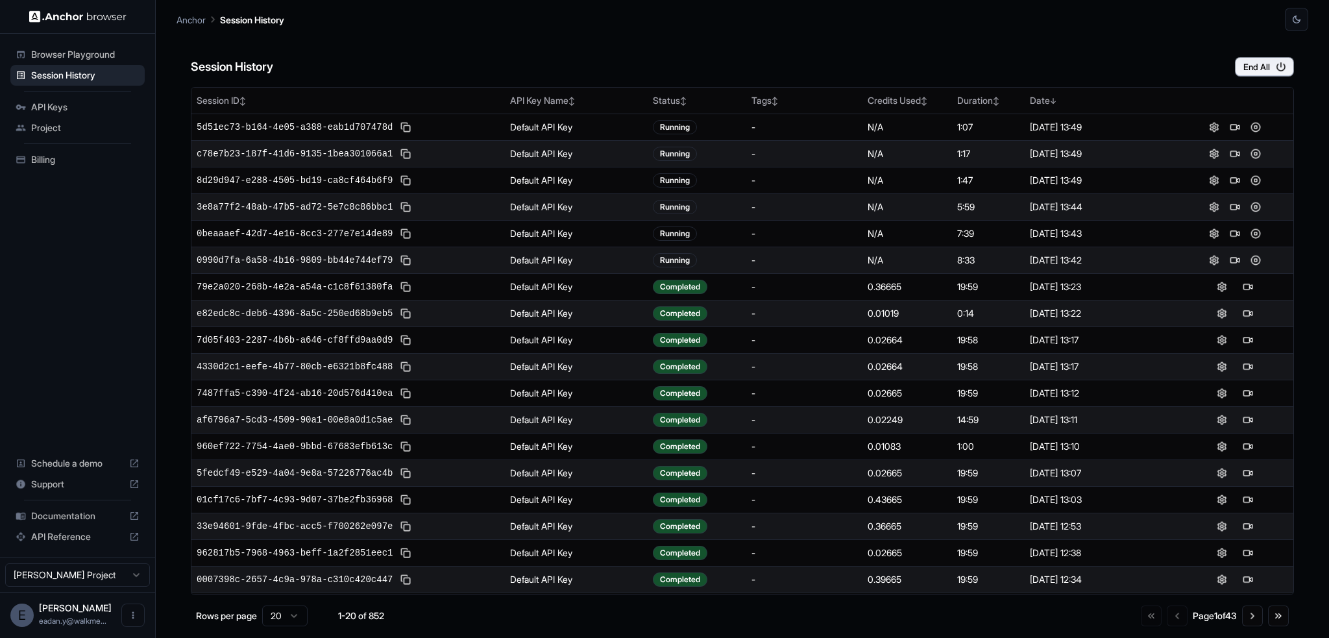
click at [44, 154] on span "Billing" at bounding box center [85, 159] width 108 height 13
click at [863, 304] on td "0.01019" at bounding box center [908, 313] width 90 height 27
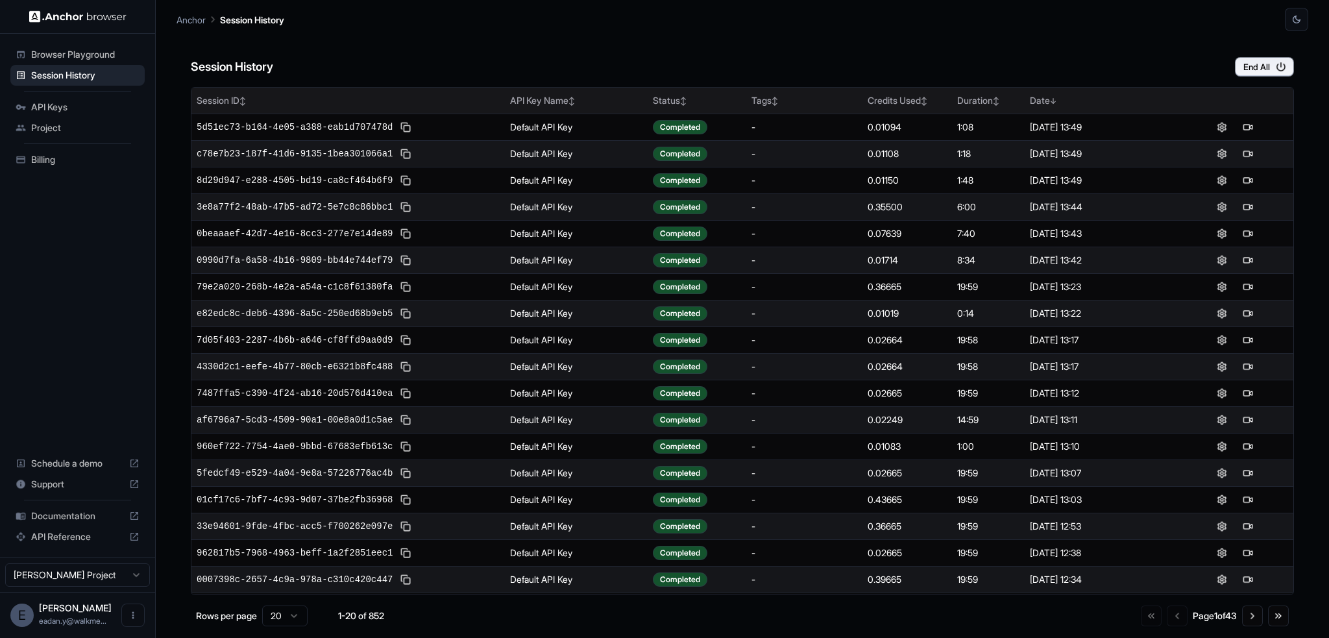
click at [892, 103] on div "Credits Used ↕" at bounding box center [907, 100] width 79 height 13
click at [897, 104] on div "Credits Used ↑" at bounding box center [907, 100] width 79 height 13
click at [1064, 98] on div "Date ↕" at bounding box center [1100, 100] width 141 height 13
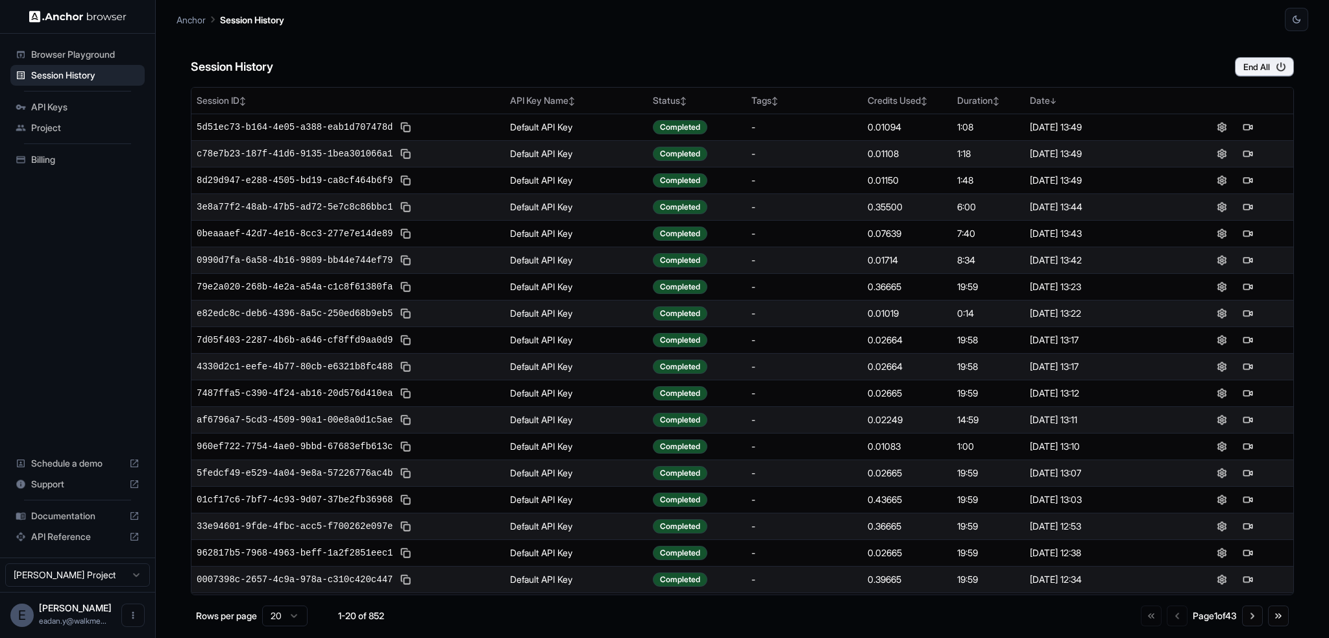
click at [53, 49] on span "Browser Playground" at bounding box center [85, 54] width 108 height 13
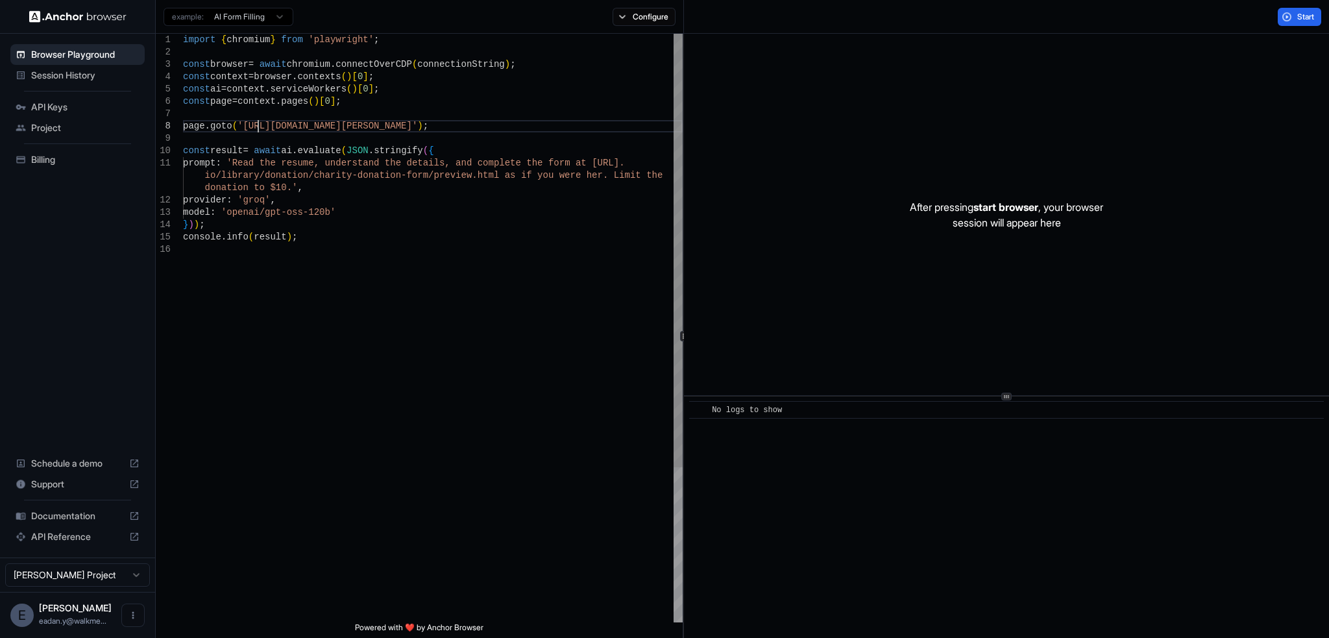
click at [256, 126] on div "import { chromium } from 'playwright' ; const browser = await chromium . connec…" at bounding box center [433, 433] width 500 height 798
drag, startPoint x: 256, startPoint y: 126, endPoint x: 419, endPoint y: 123, distance: 163.6
click at [419, 123] on div "import { chromium } from 'playwright' ; const browser = await chromium . connec…" at bounding box center [433, 433] width 500 height 798
click at [249, 164] on div "import { chromium } from 'playwright' ; const browser = await chromium . connec…" at bounding box center [433, 433] width 500 height 798
click at [248, 160] on div "import { chromium } from 'playwright' ; const browser = await chromium . connec…" at bounding box center [433, 433] width 500 height 798
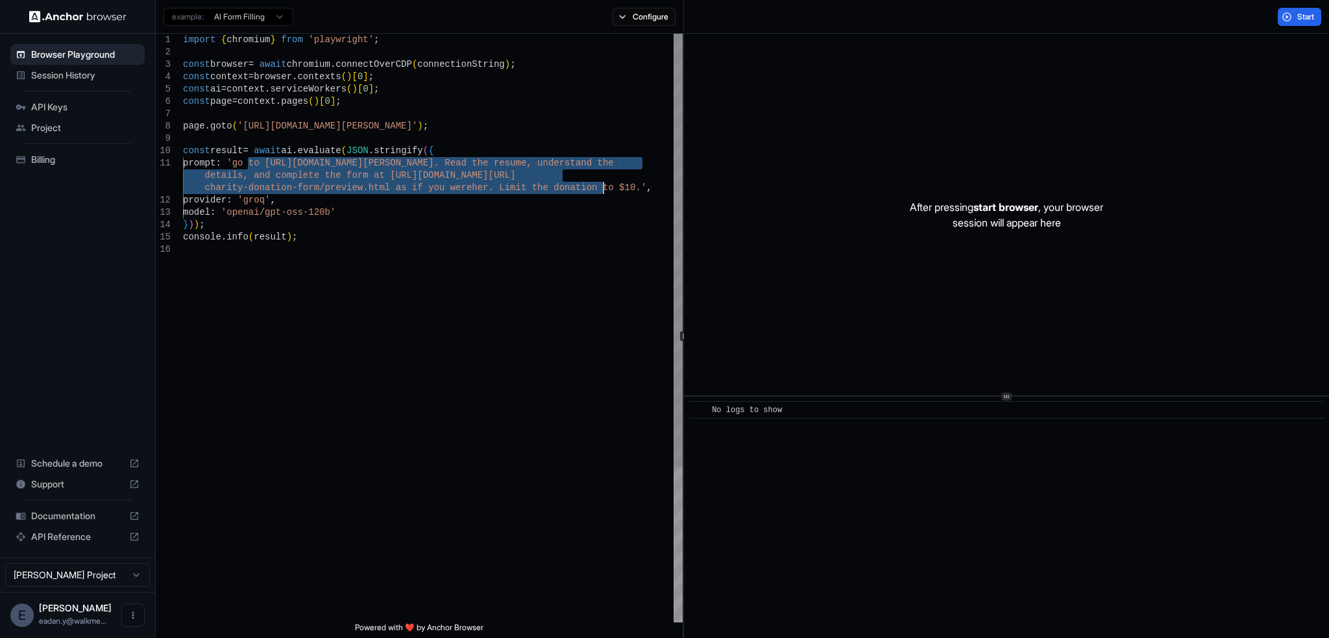
drag, startPoint x: 248, startPoint y: 160, endPoint x: 596, endPoint y: 186, distance: 349.6
click at [596, 186] on div "import { chromium } from 'playwright' ; const browser = await chromium . connec…" at bounding box center [433, 433] width 500 height 798
type textarea "**********"
